Goal: Find specific page/section: Locate a particular part of the current website

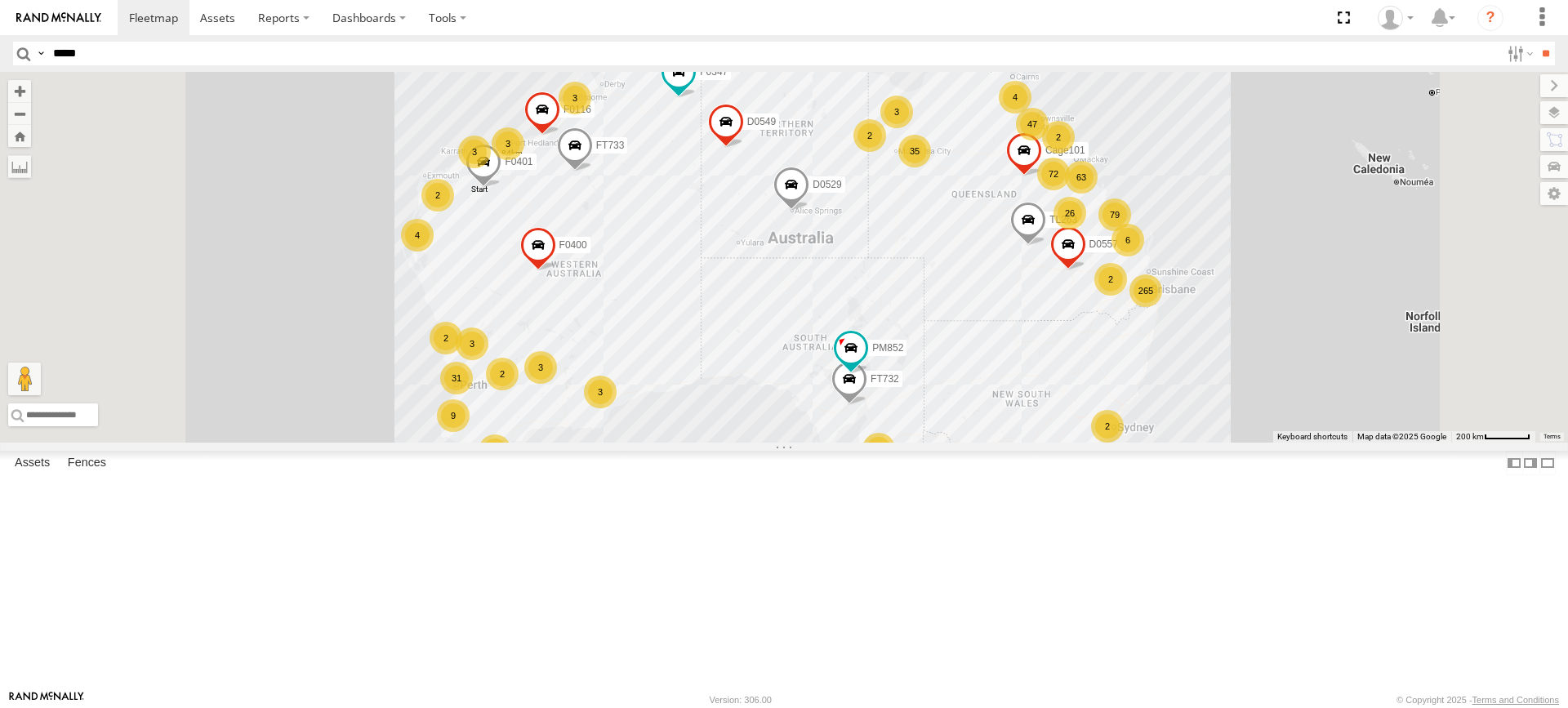
type input "*****"
click at [1536, 42] on input "**" at bounding box center [1545, 53] width 19 height 24
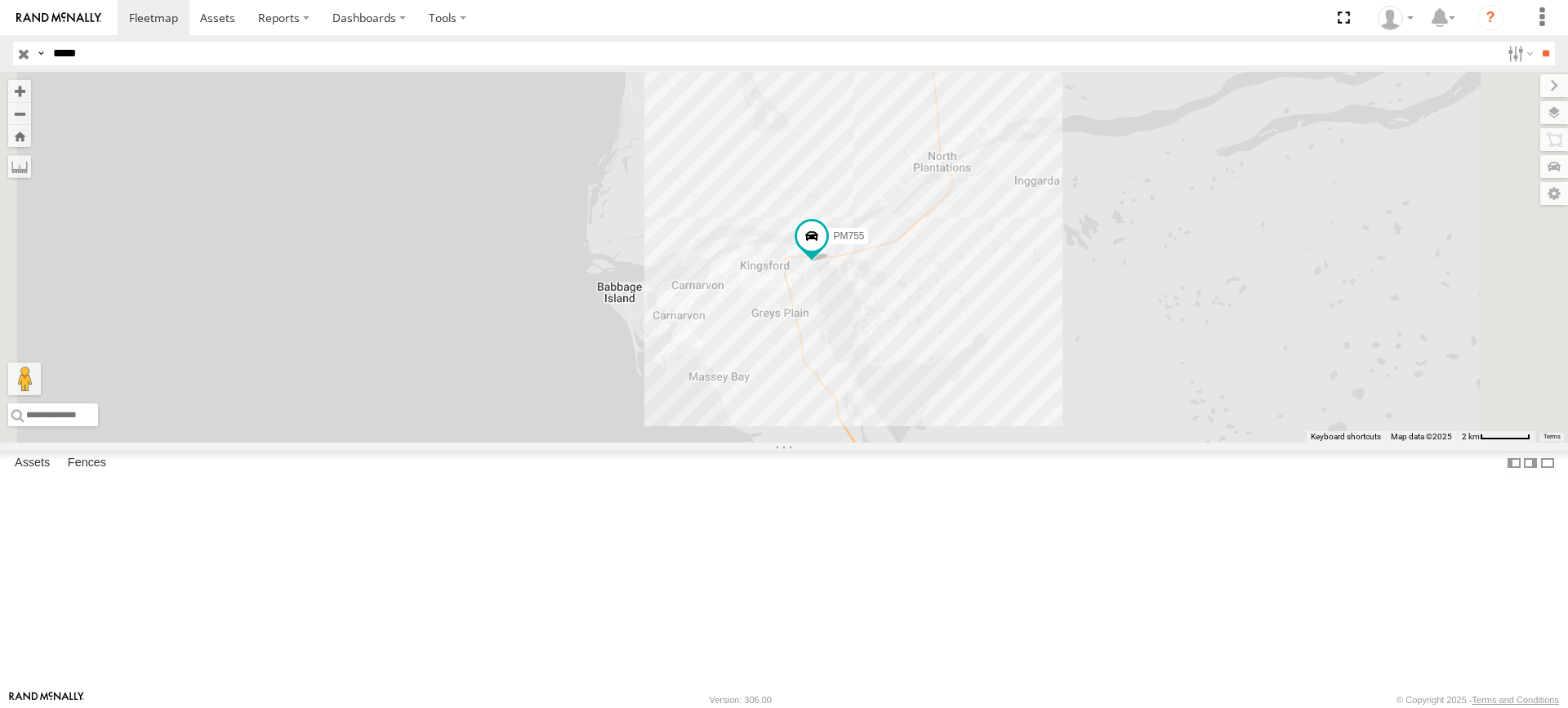
click at [0, 0] on label at bounding box center [0, 0] width 0 height 0
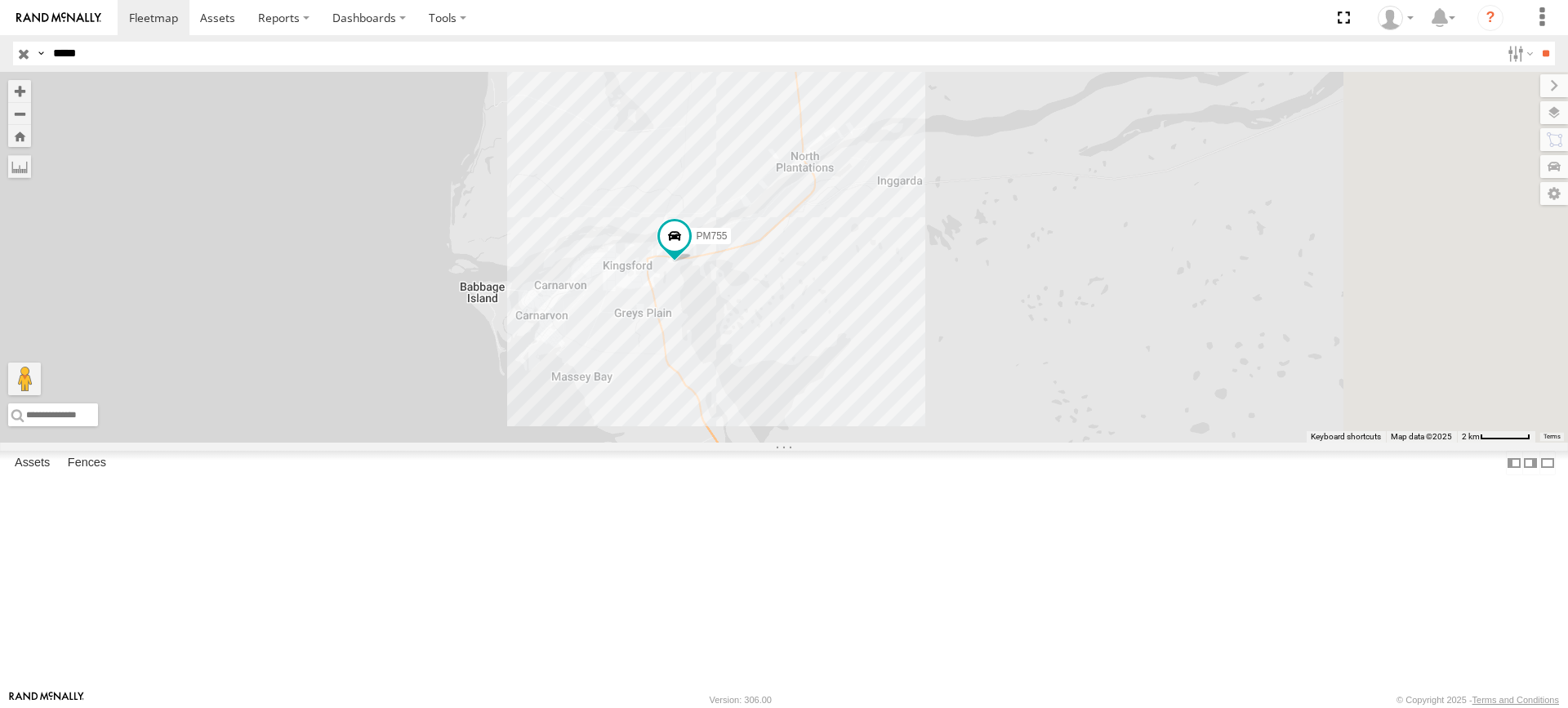
drag, startPoint x: 1059, startPoint y: 401, endPoint x: 181, endPoint y: 383, distance: 878.2
click at [256, 383] on main "To navigate the map with touch gestures double-tap and hold your finger on the …" at bounding box center [784, 381] width 1568 height 618
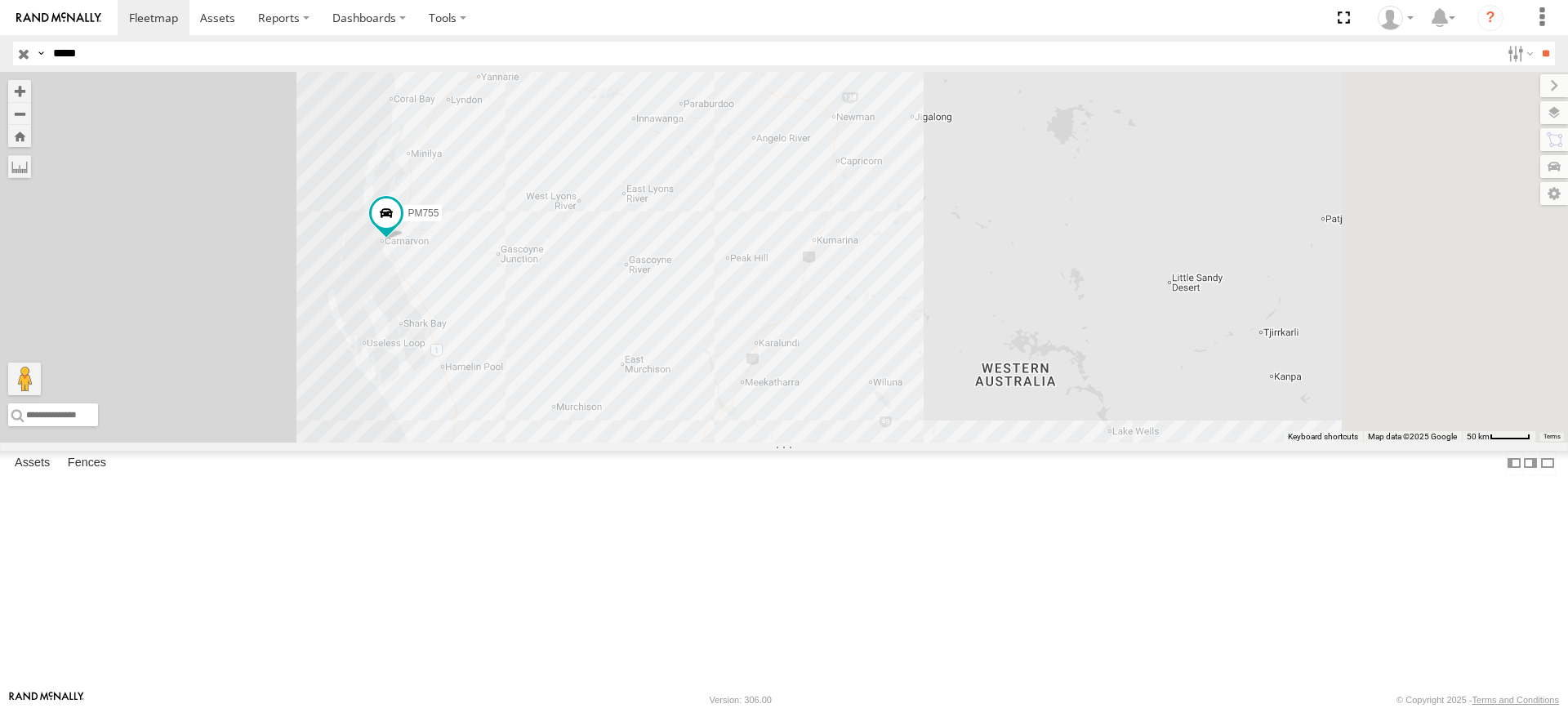
drag, startPoint x: 1247, startPoint y: 489, endPoint x: 1074, endPoint y: 447, distance: 178.0
click at [1074, 443] on div "PM755" at bounding box center [784, 257] width 1568 height 370
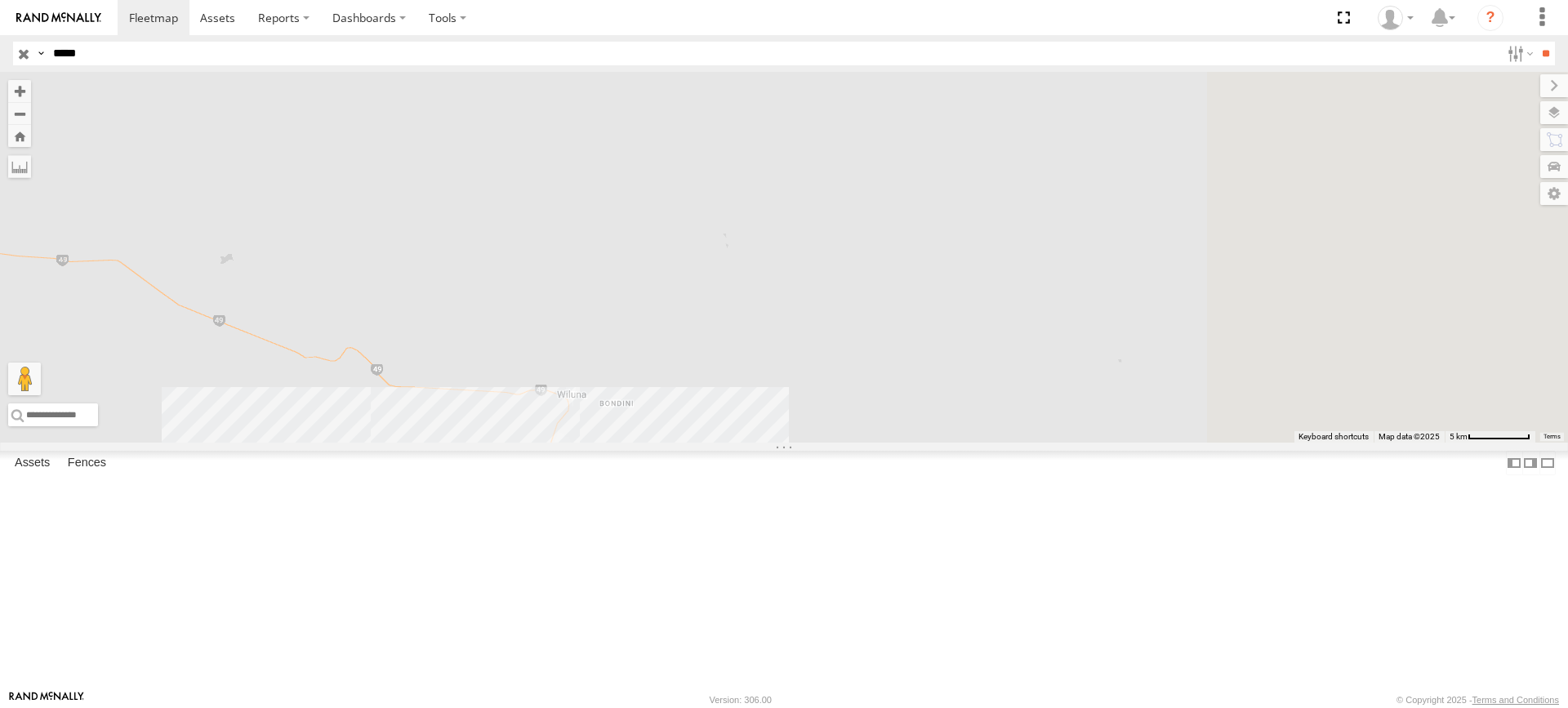
drag, startPoint x: 1233, startPoint y: 335, endPoint x: 862, endPoint y: 488, distance: 401.3
click at [862, 443] on div "PM755" at bounding box center [784, 257] width 1568 height 370
click at [801, 443] on div "PM755" at bounding box center [784, 257] width 1568 height 370
click at [800, 443] on div "PM755" at bounding box center [784, 257] width 1568 height 370
click at [797, 443] on div "PM755" at bounding box center [784, 257] width 1568 height 370
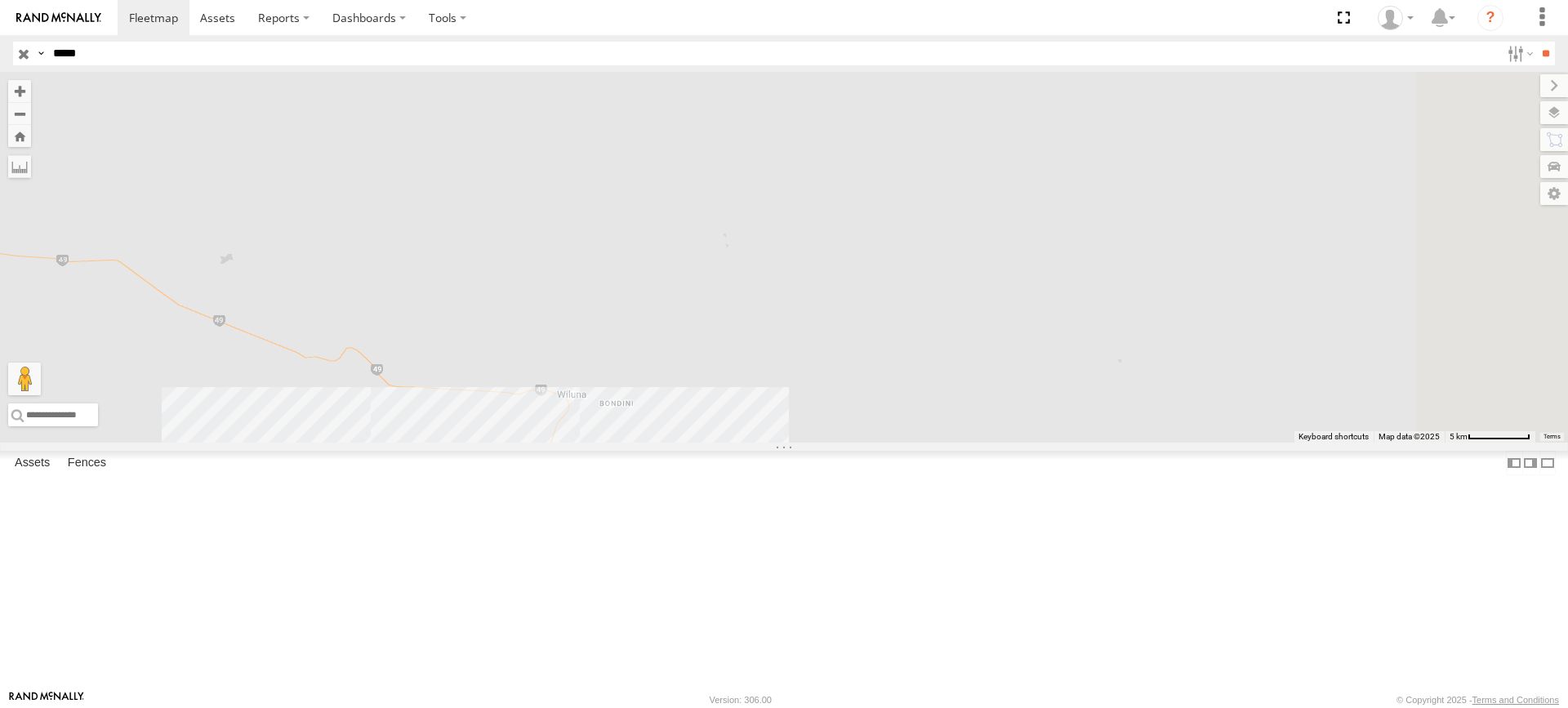
click at [797, 443] on div "PM755" at bounding box center [784, 257] width 1568 height 370
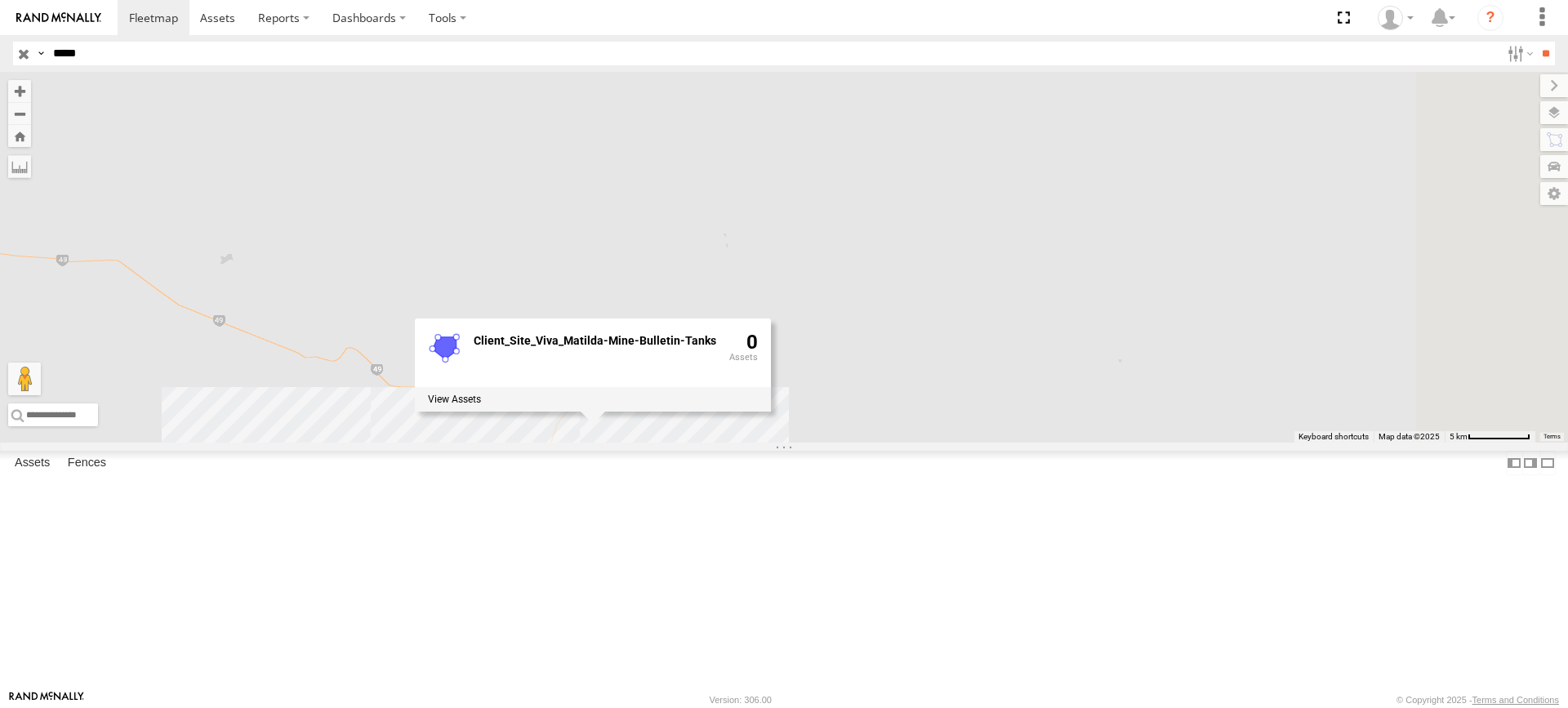
click at [1028, 443] on div "PM755 Client_Site_Viva_Matilda-Mine-Bulletin-Tanks 0" at bounding box center [784, 257] width 1568 height 370
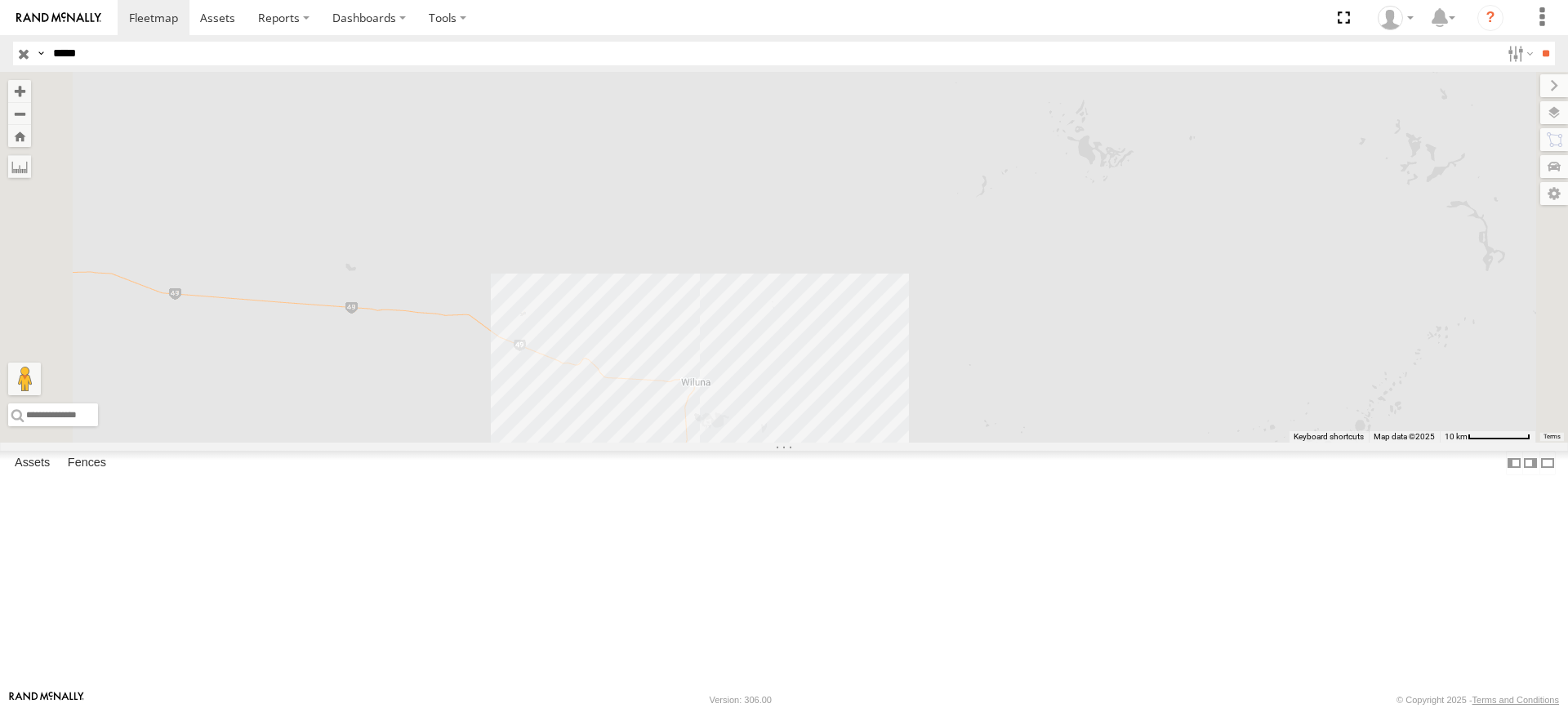
drag, startPoint x: 1144, startPoint y: 476, endPoint x: 1129, endPoint y: 474, distance: 15.1
click at [1129, 443] on div "PM755" at bounding box center [784, 257] width 1568 height 370
